Goal: Navigation & Orientation: Understand site structure

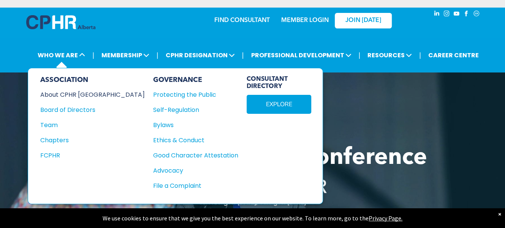
click at [76, 94] on div "About CPHR [GEOGRAPHIC_DATA]" at bounding box center [87, 95] width 94 height 10
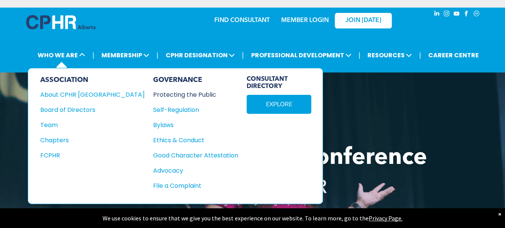
click at [153, 94] on div "Protecting the Public" at bounding box center [191, 95] width 77 height 10
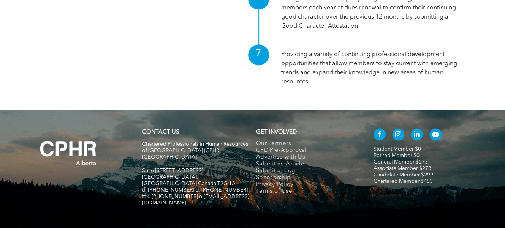
scroll to position [555, 0]
